Goal: Information Seeking & Learning: Learn about a topic

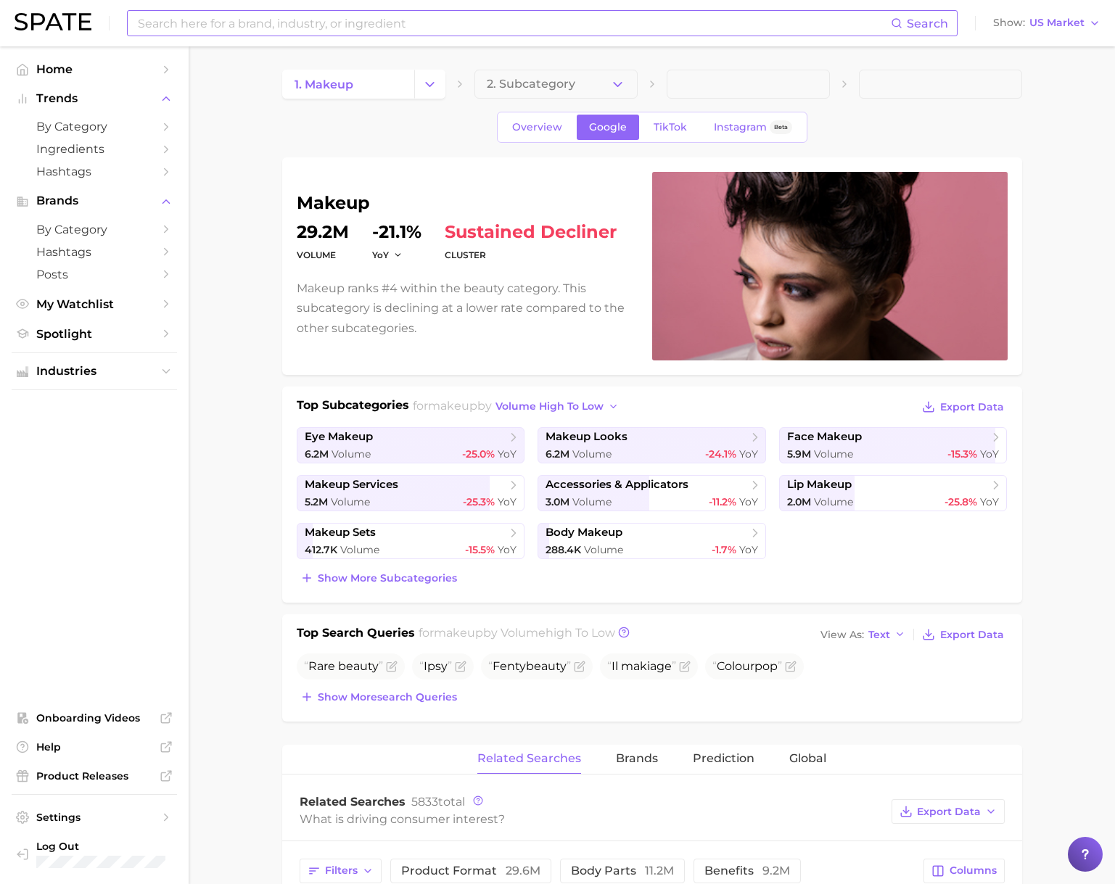
click at [271, 28] on input at bounding box center [513, 23] width 754 height 25
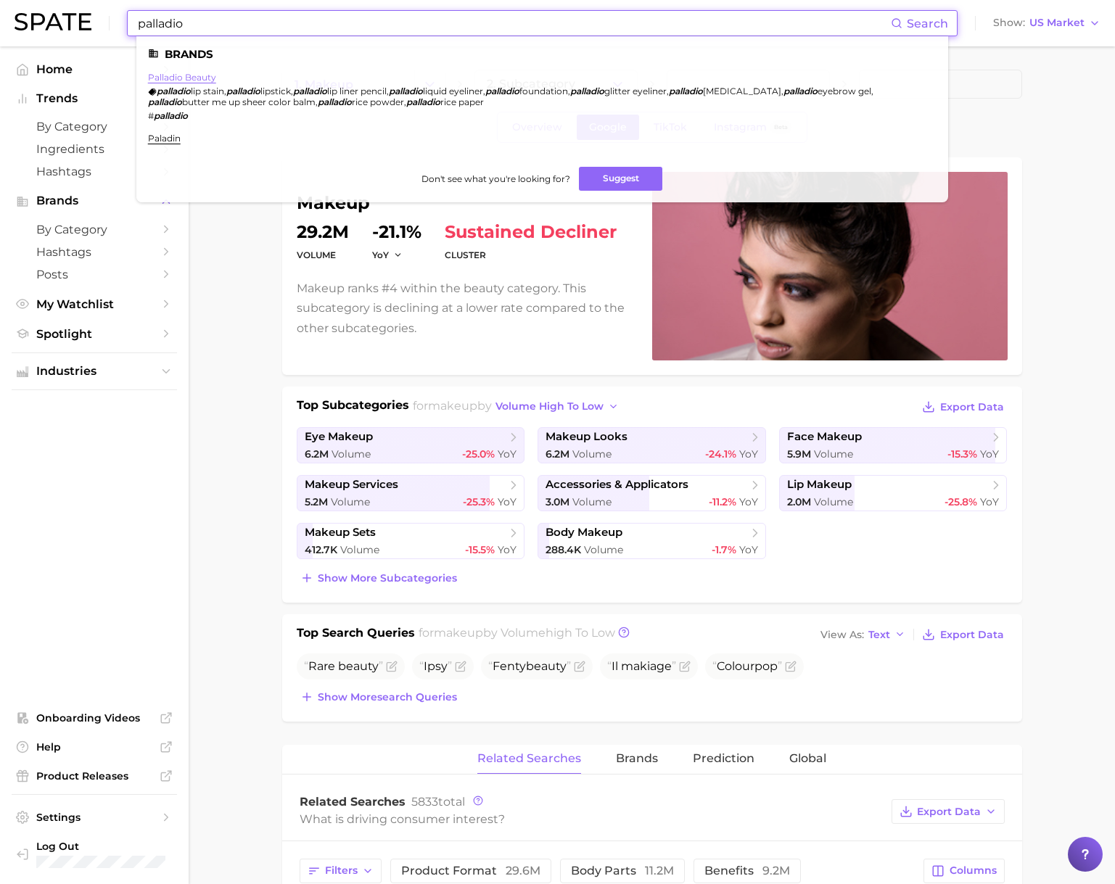
type input "palladio"
click at [194, 76] on link "palladio beauty" at bounding box center [182, 77] width 68 height 11
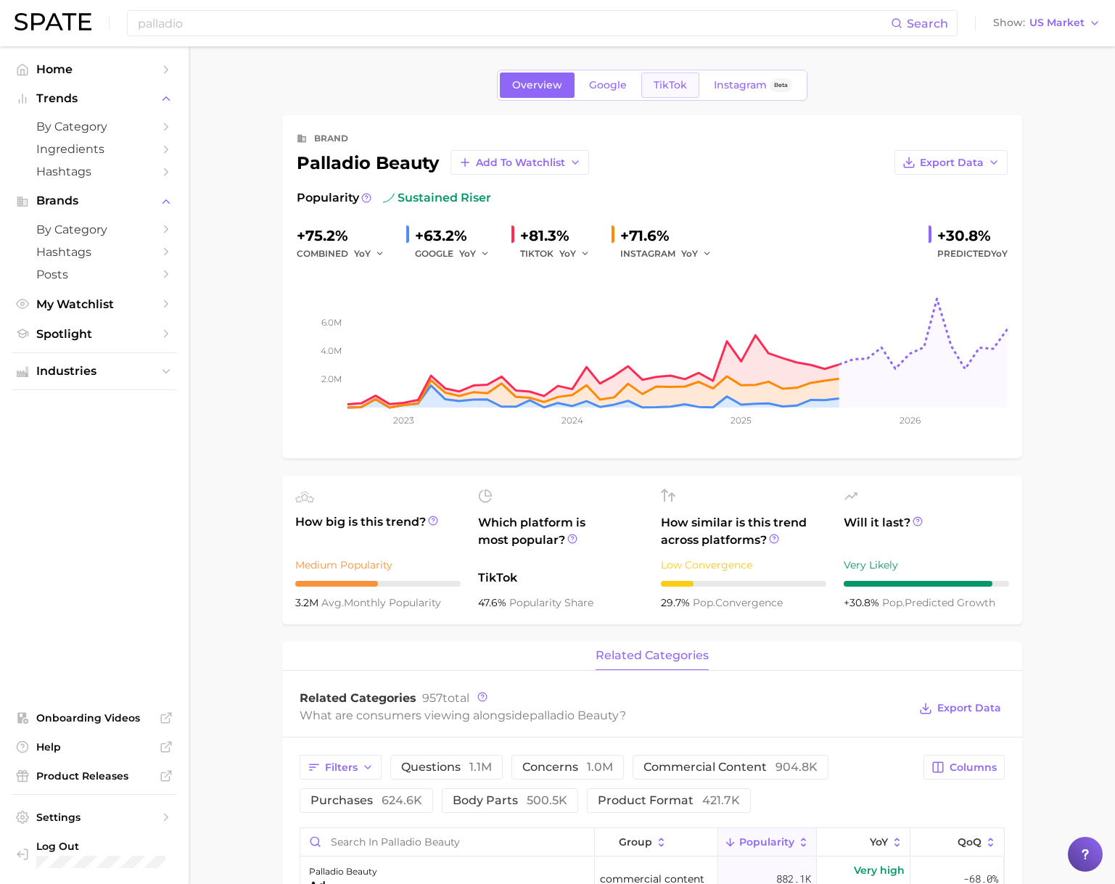
click at [658, 86] on span "TikTok" at bounding box center [670, 85] width 33 height 12
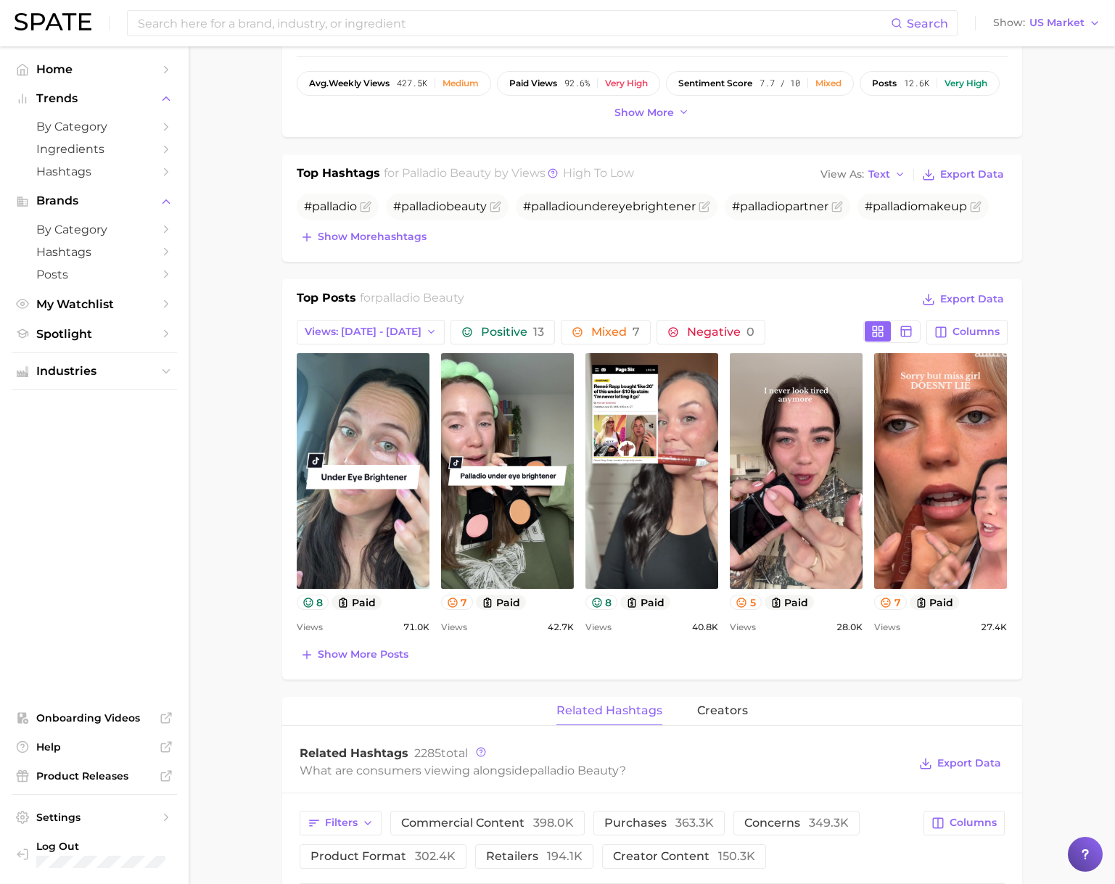
scroll to position [400, 0]
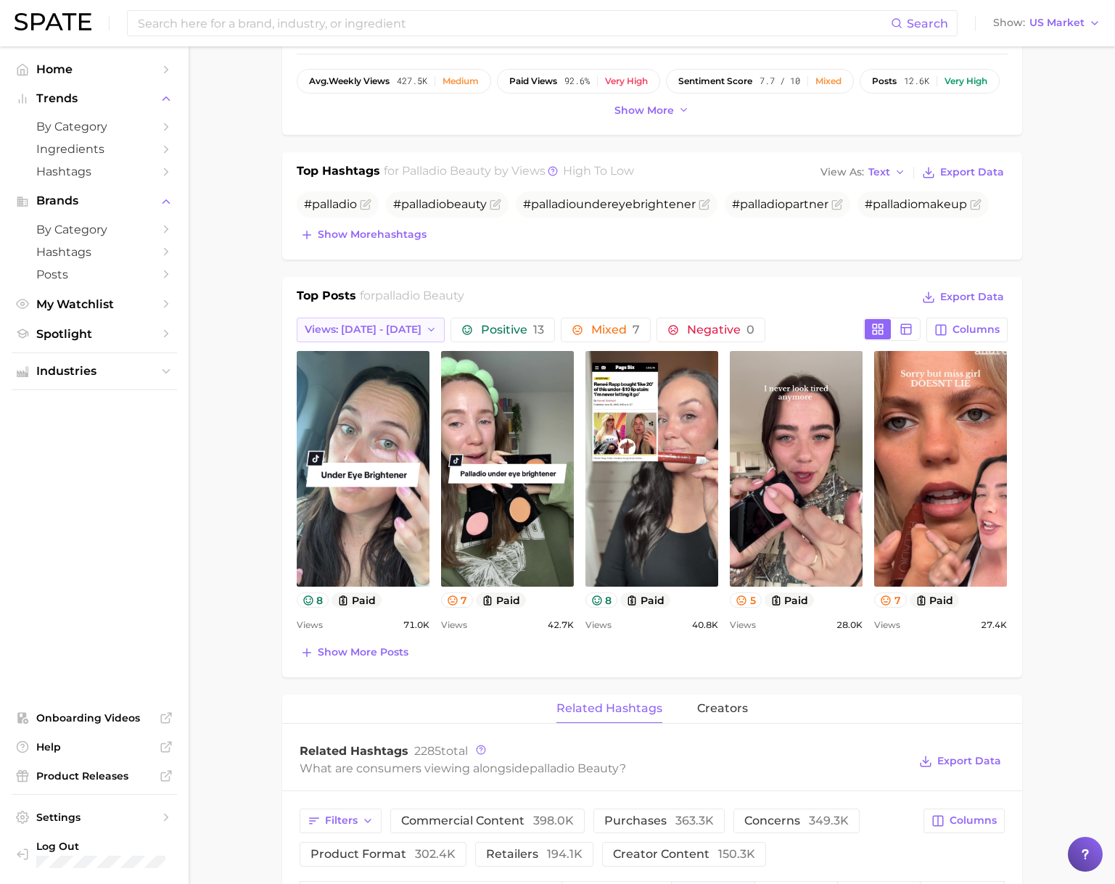
click at [361, 333] on span "Views: [DATE] - [DATE]" at bounding box center [363, 330] width 117 height 12
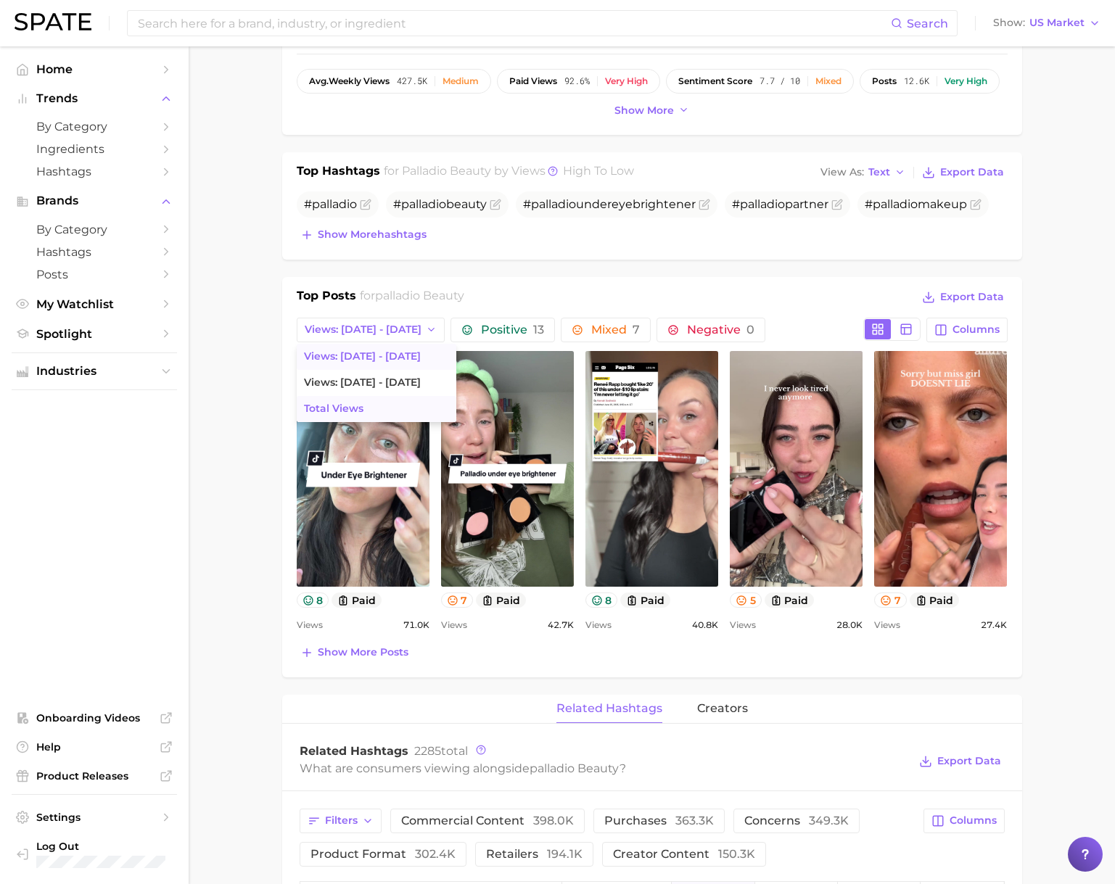
click at [353, 403] on span "Total Views" at bounding box center [333, 409] width 59 height 12
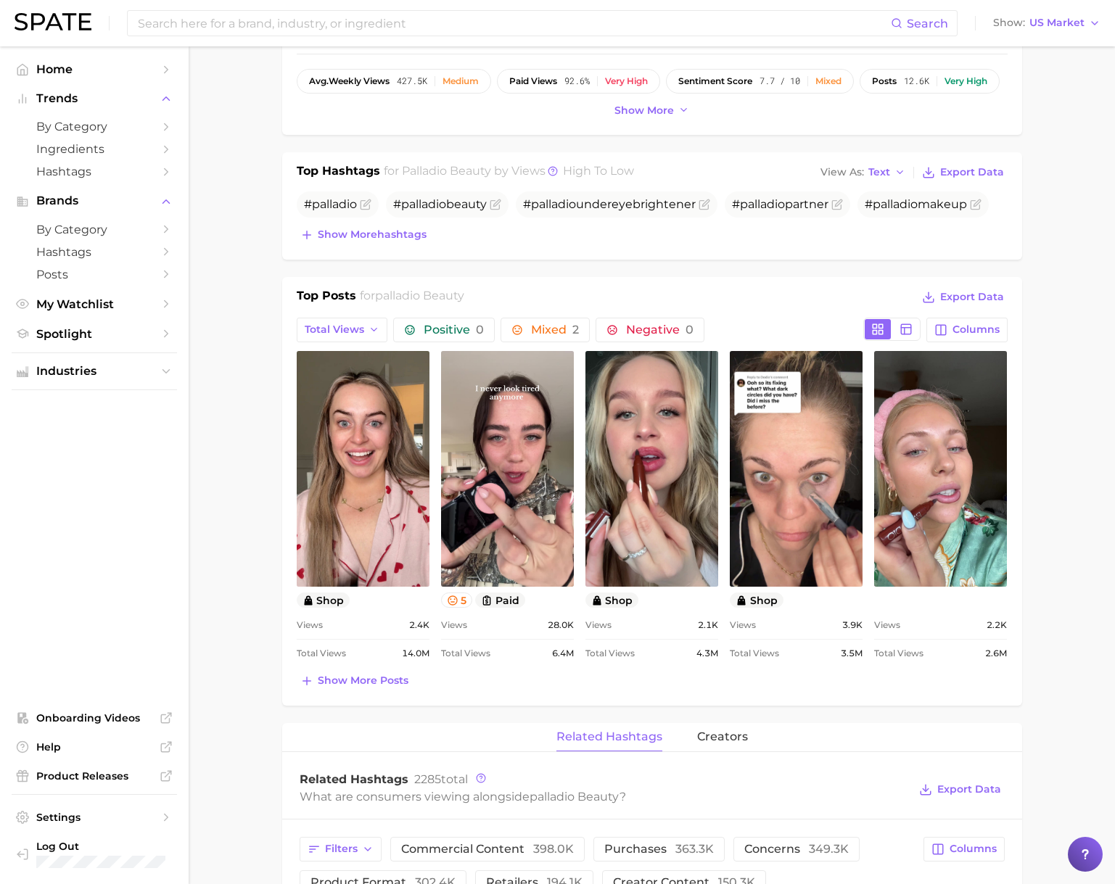
scroll to position [0, 0]
click at [364, 681] on span "Show more posts" at bounding box center [363, 681] width 91 height 12
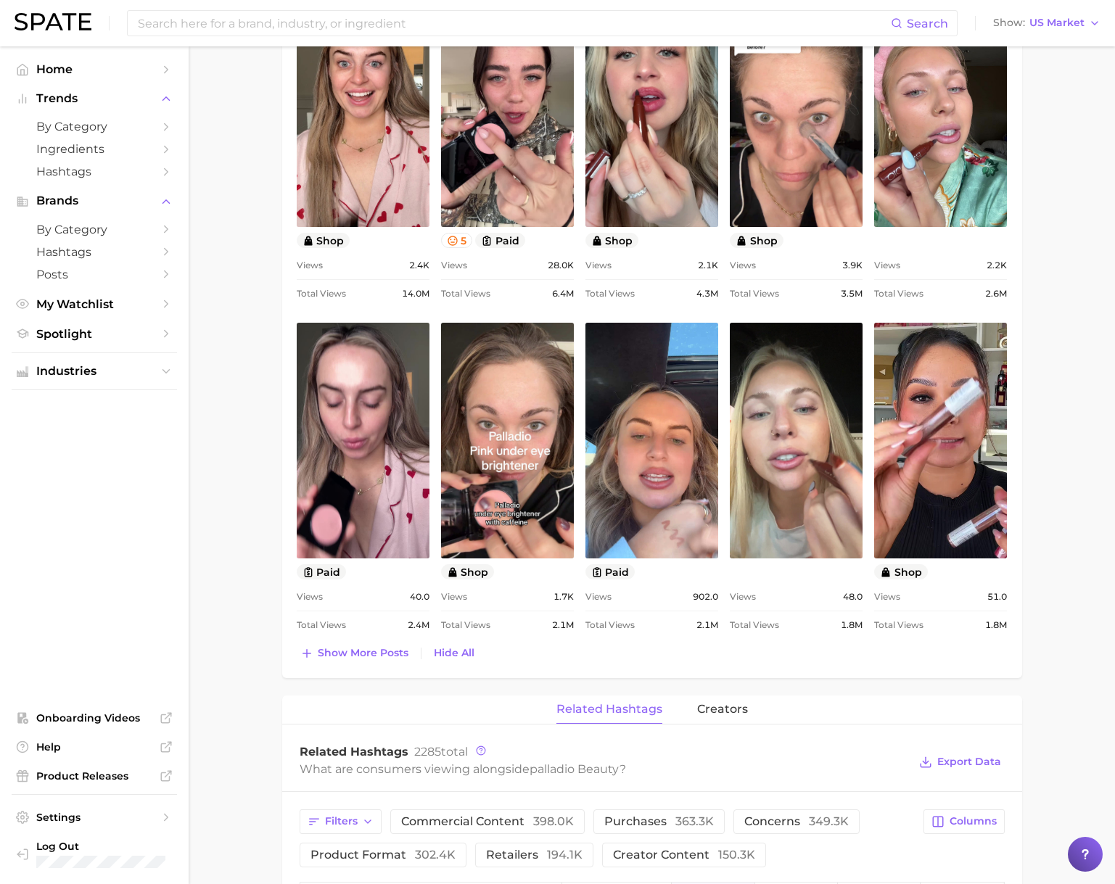
scroll to position [809, 0]
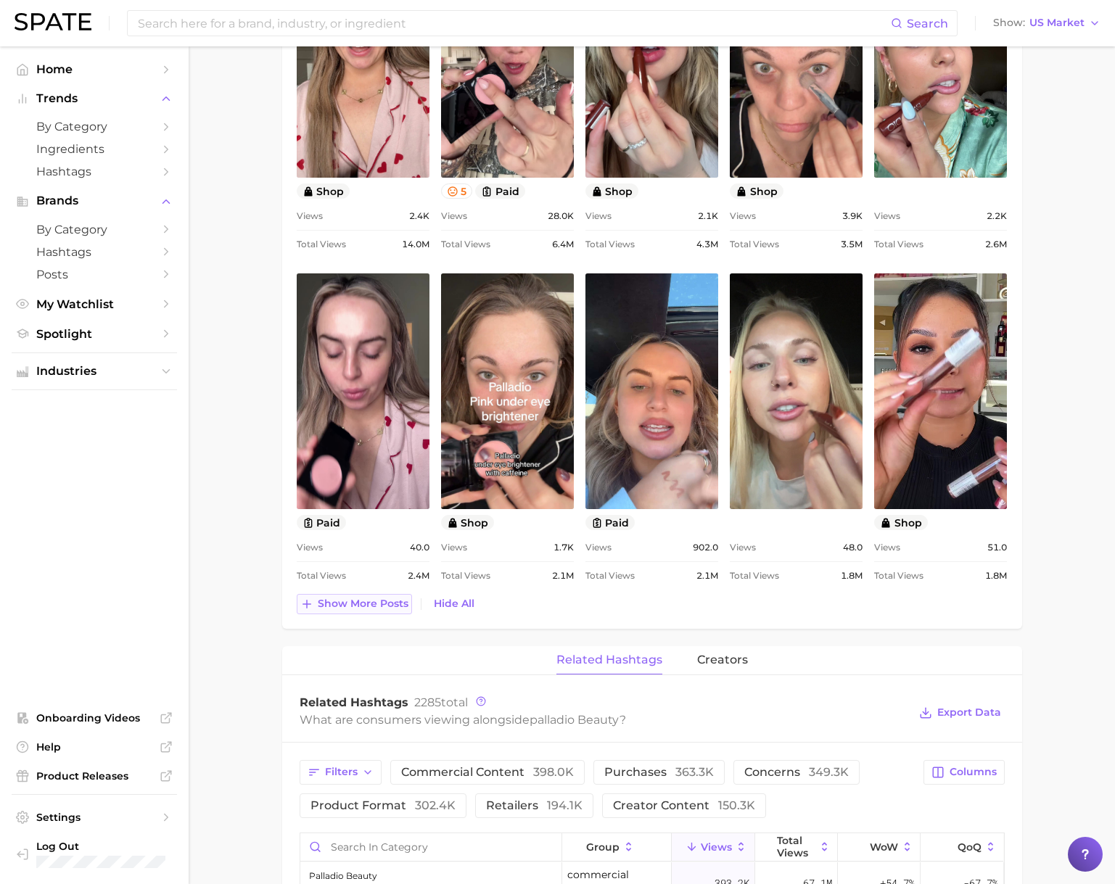
click at [337, 608] on span "Show more posts" at bounding box center [363, 604] width 91 height 12
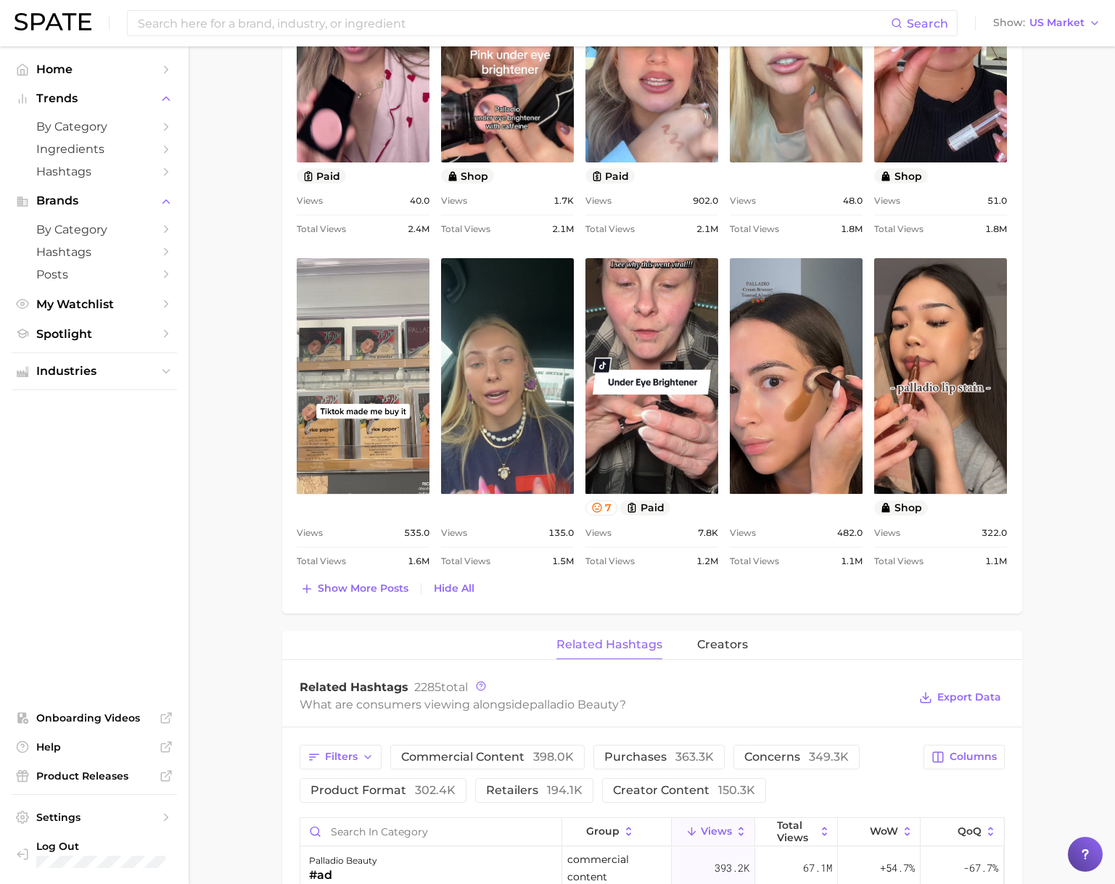
scroll to position [1157, 0]
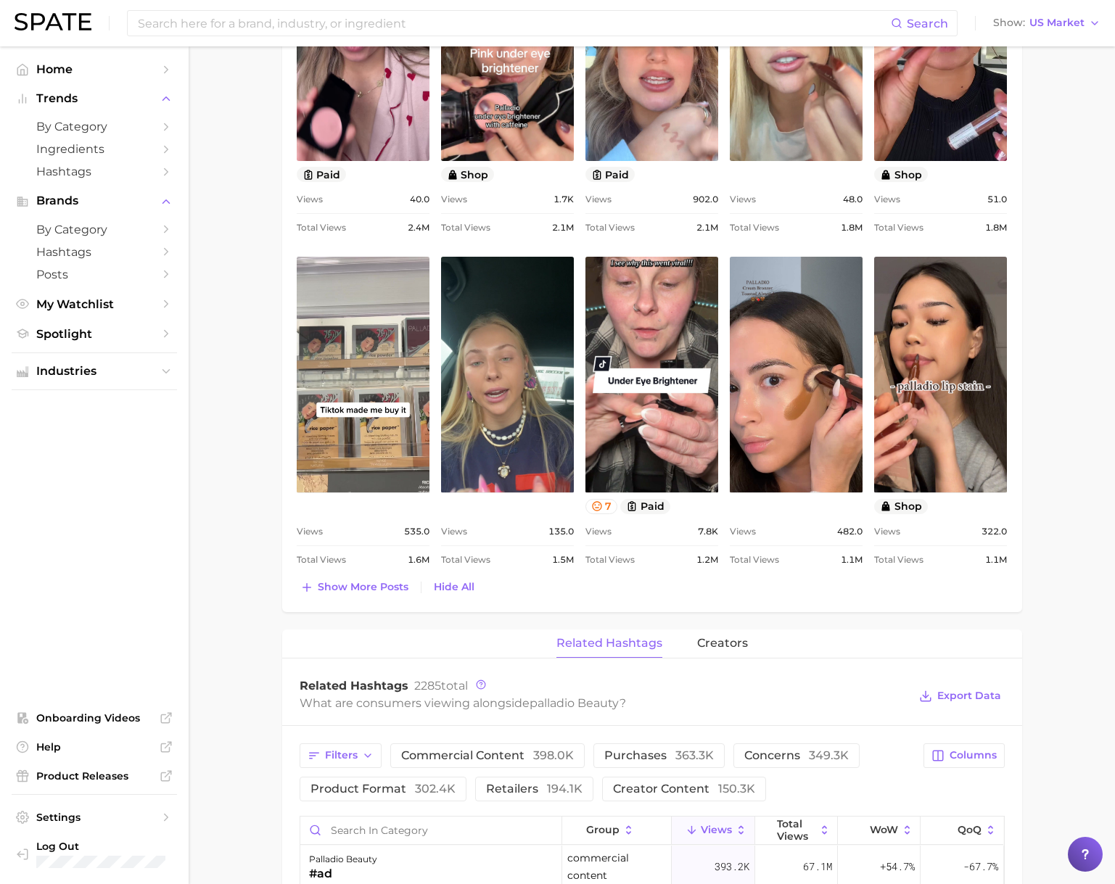
click at [343, 585] on span "Show more posts" at bounding box center [363, 587] width 91 height 12
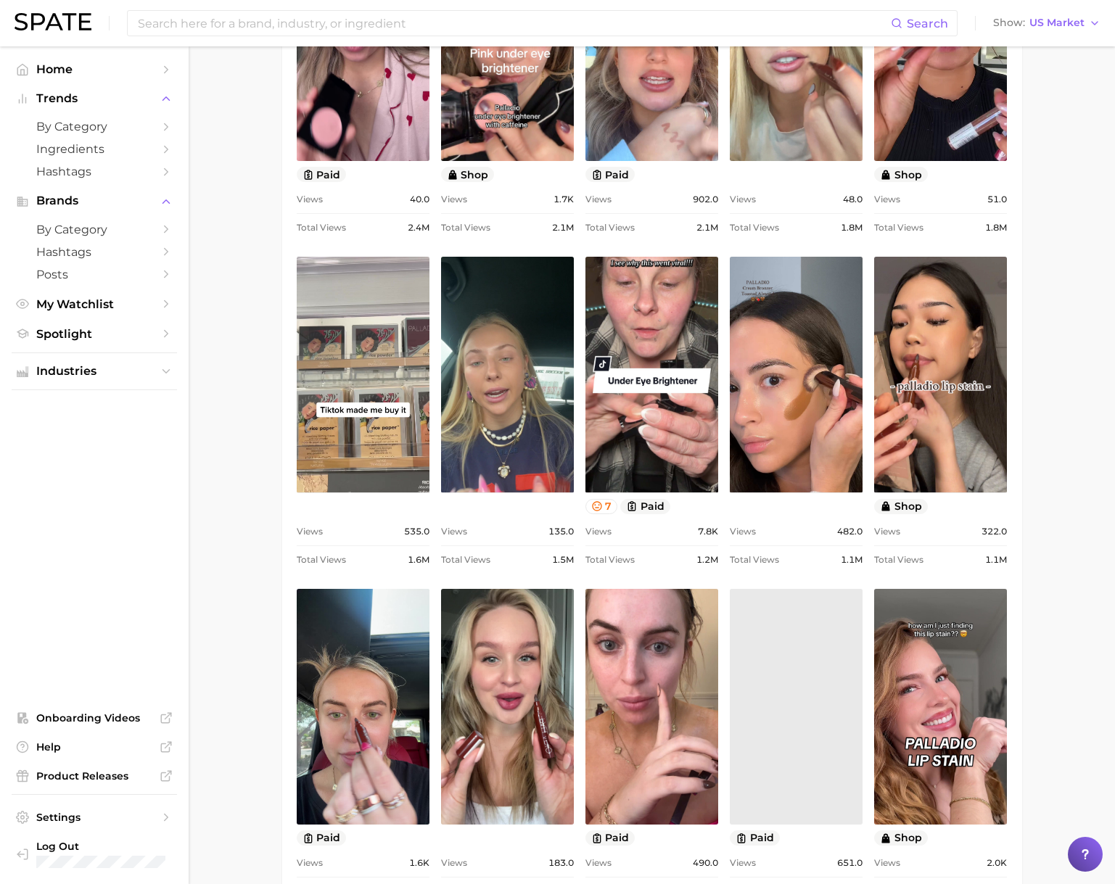
scroll to position [1159, 0]
